Goal: Task Accomplishment & Management: Manage account settings

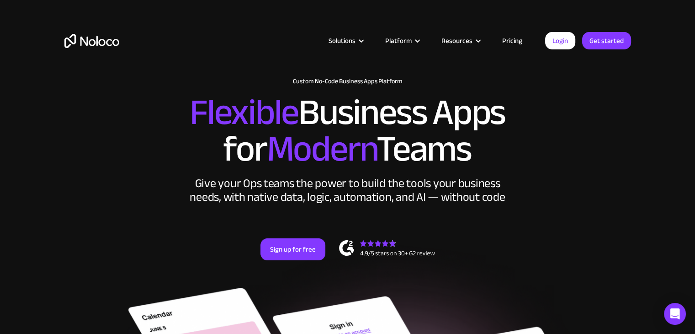
click at [562, 40] on link "Login" at bounding box center [560, 40] width 30 height 17
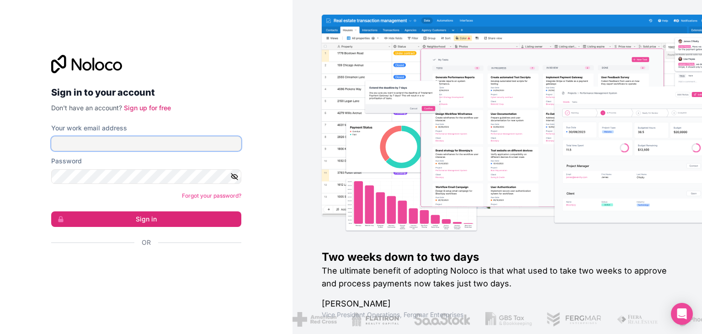
click at [166, 139] on input "Your work email address" at bounding box center [146, 143] width 190 height 15
type input "[EMAIL_ADDRESS][DOMAIN_NAME]"
click at [72, 185] on form "Your work email address [EMAIL_ADDRESS][DOMAIN_NAME] Password Forgot your passw…" at bounding box center [146, 200] width 190 height 155
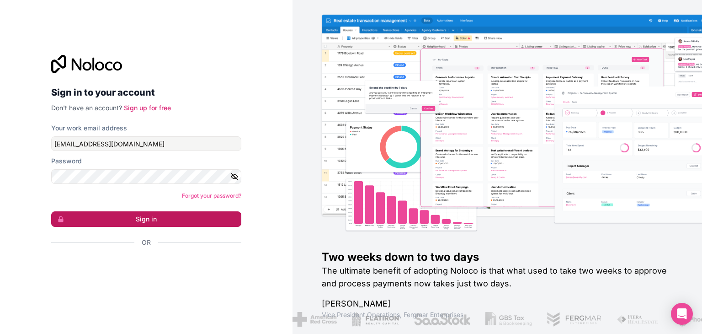
click at [108, 213] on button "Sign in" at bounding box center [146, 219] width 190 height 16
